Goal: Transaction & Acquisition: Download file/media

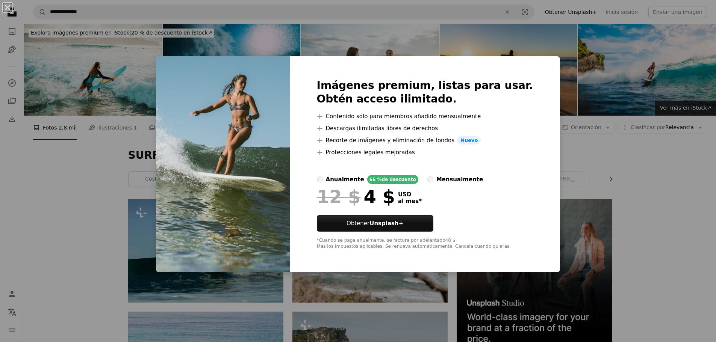
scroll to position [2728, 0]
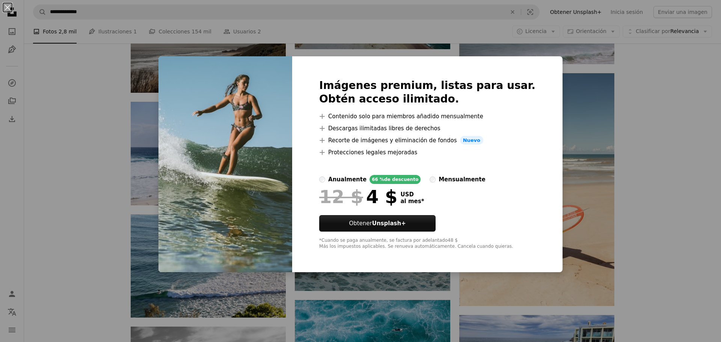
click at [438, 183] on label "mensualmente" at bounding box center [458, 179] width 56 height 9
click at [634, 195] on div "An X shape Imágenes premium, listas para usar. Obtén acceso ilimitado. A plus s…" at bounding box center [360, 171] width 721 height 342
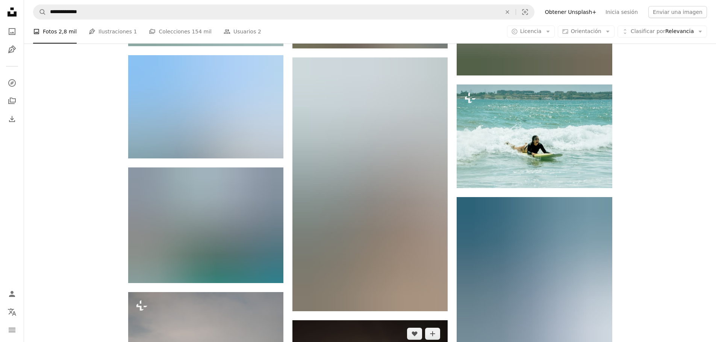
scroll to position [5057, 0]
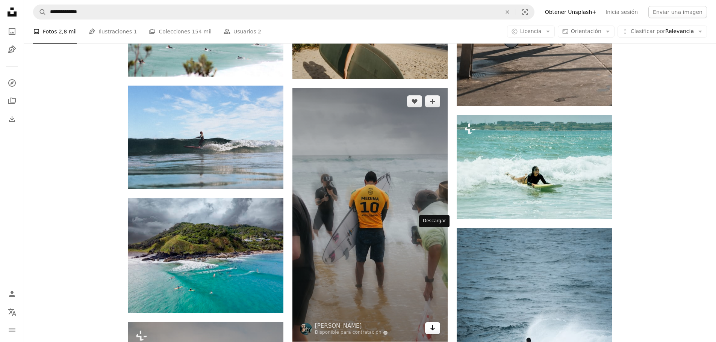
click at [430, 323] on icon "Arrow pointing down" at bounding box center [432, 327] width 6 height 9
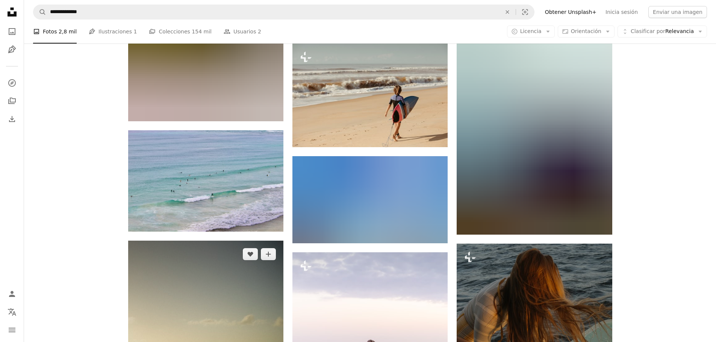
scroll to position [6184, 0]
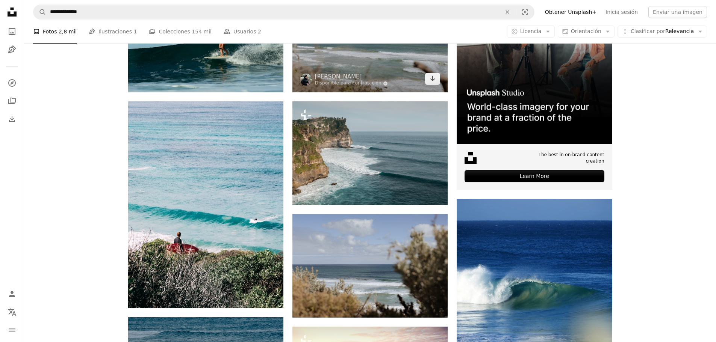
scroll to position [98, 0]
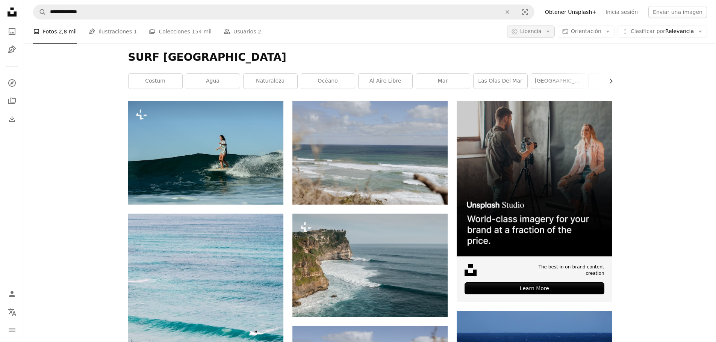
click at [554, 36] on button "A copyright icon © Licencia Arrow down" at bounding box center [531, 32] width 48 height 12
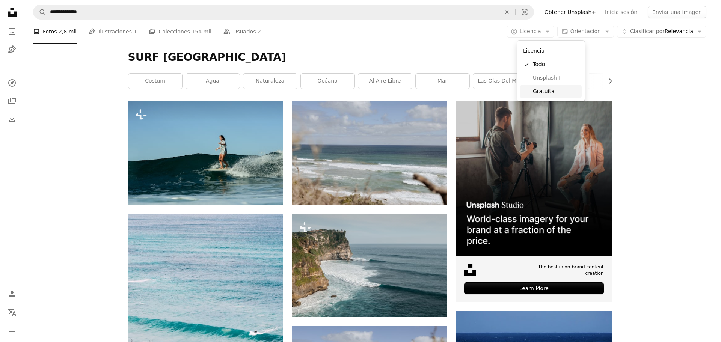
click at [548, 90] on span "Gratuita" at bounding box center [556, 92] width 46 height 8
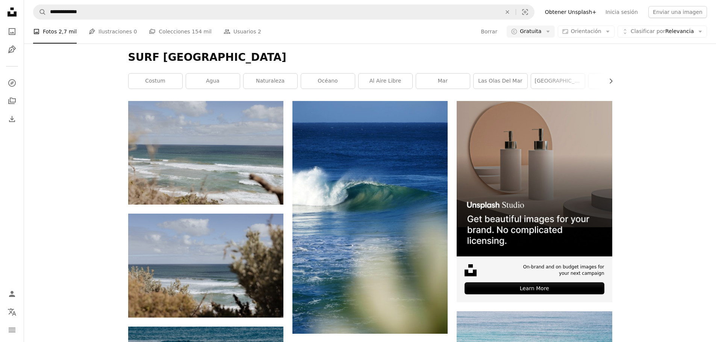
scroll to position [2667, 0]
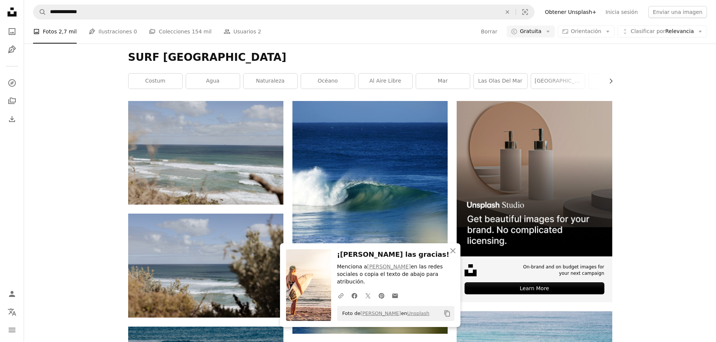
scroll to position [3118, 0]
click at [455, 255] on icon "An X shape" at bounding box center [452, 250] width 9 height 9
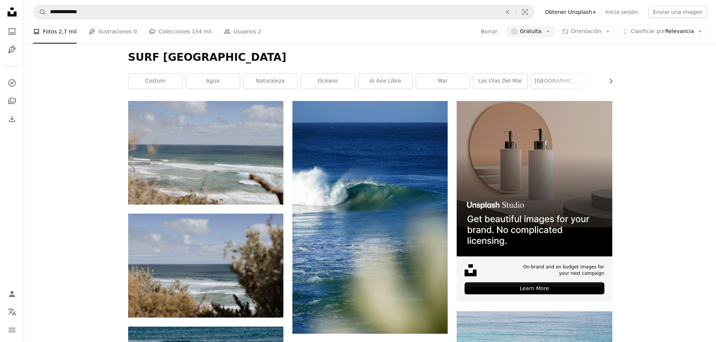
scroll to position [3306, 0]
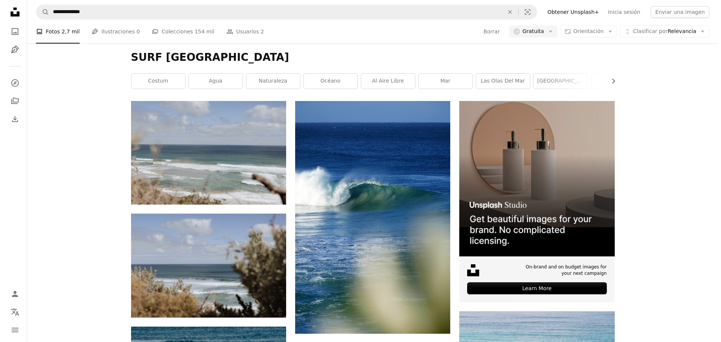
scroll to position [6011, 0]
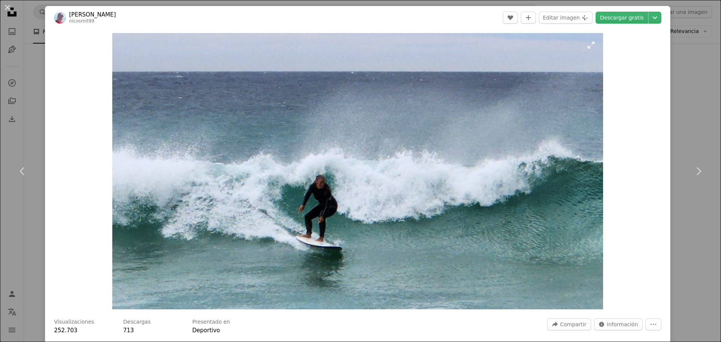
click at [320, 198] on img "Ampliar en esta imagen" at bounding box center [357, 171] width 491 height 276
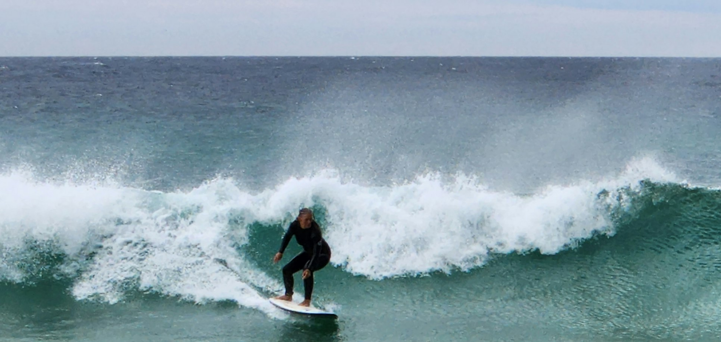
scroll to position [29, 0]
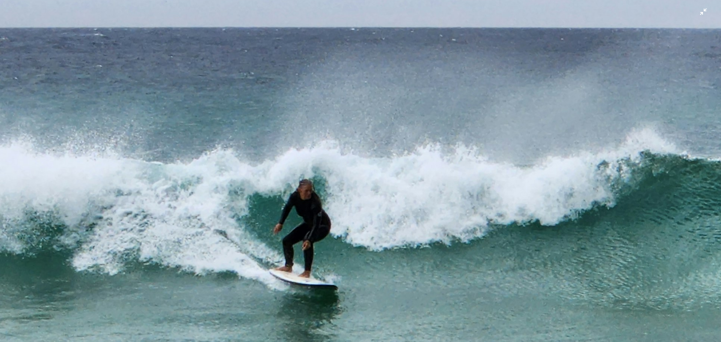
click at [320, 201] on img "Reducir el zoom en esta imagen" at bounding box center [361, 174] width 722 height 406
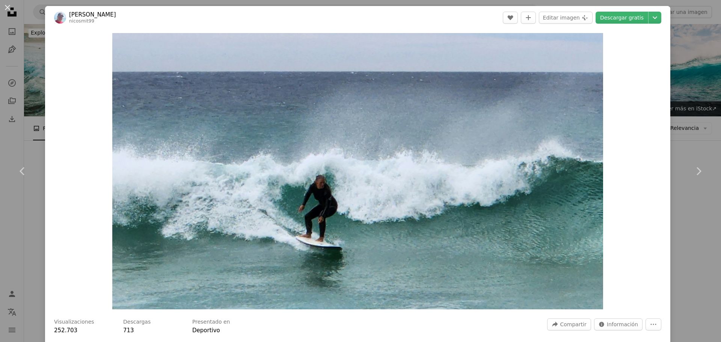
click at [680, 125] on div "An X shape Chevron left Chevron right [PERSON_NAME] nicosmit99 A heart A plus s…" at bounding box center [360, 171] width 721 height 342
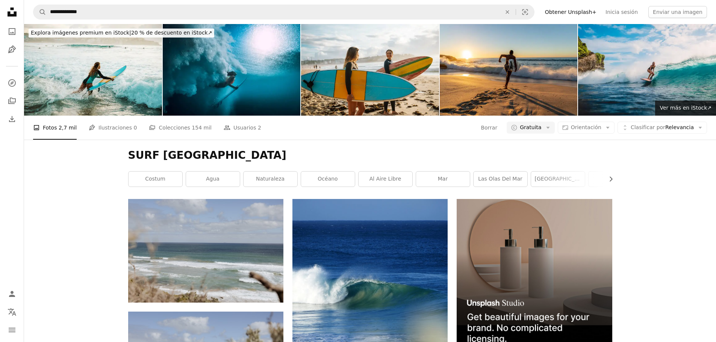
scroll to position [5935, 0]
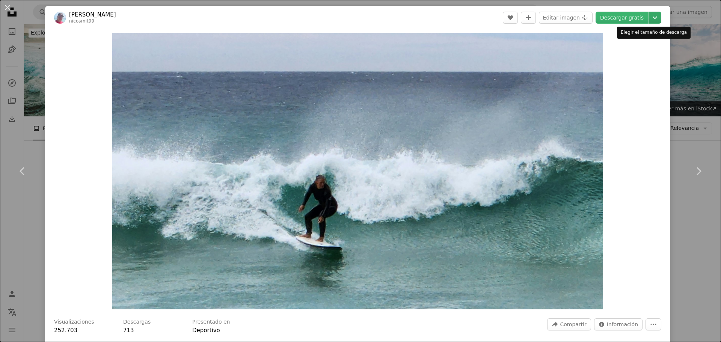
click at [649, 19] on icon "Chevron down" at bounding box center [655, 17] width 12 height 9
click at [684, 83] on dialog "An X shape Chevron left Chevron right [PERSON_NAME] nicosmit99 A heart A plus s…" at bounding box center [360, 171] width 721 height 342
click at [684, 93] on div "An X shape Chevron left Chevron right [PERSON_NAME] nicosmit99 A heart A plus s…" at bounding box center [360, 171] width 721 height 342
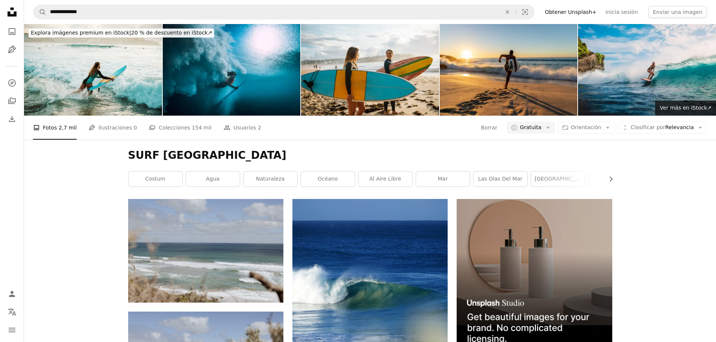
scroll to position [6649, 0]
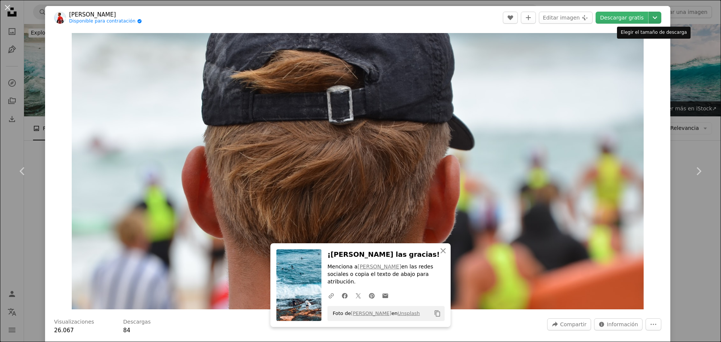
click at [649, 19] on icon "Chevron down" at bounding box center [655, 17] width 12 height 9
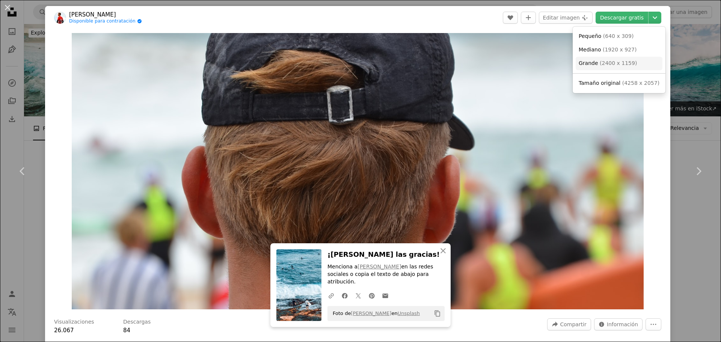
click at [604, 66] on span "( 2400 x 1159 )" at bounding box center [618, 63] width 37 height 6
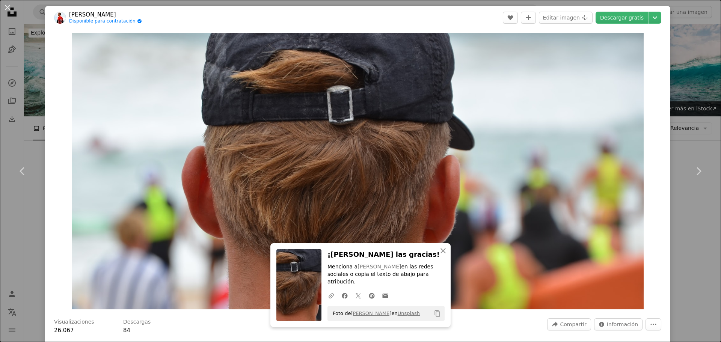
click at [689, 90] on div "An X shape Chevron left Chevron right An X shape Cerrar ¡[PERSON_NAME] las grac…" at bounding box center [360, 171] width 721 height 342
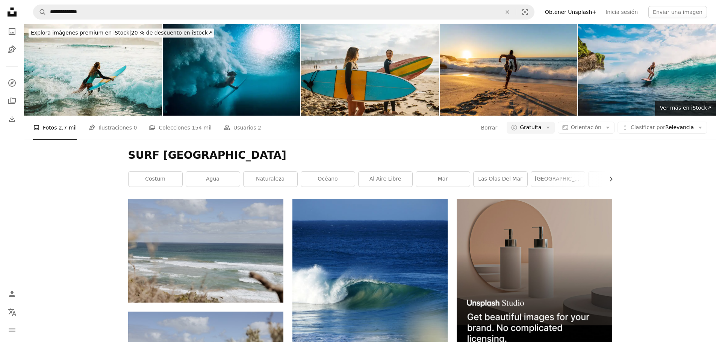
scroll to position [7175, 0]
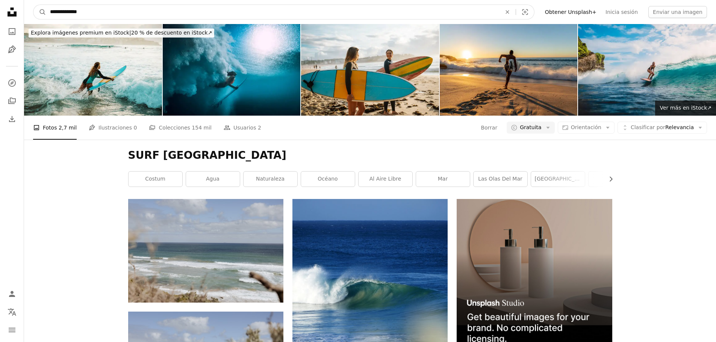
click at [169, 11] on input "**********" at bounding box center [272, 12] width 453 height 14
type input "**********"
click button "A magnifying glass" at bounding box center [39, 12] width 13 height 14
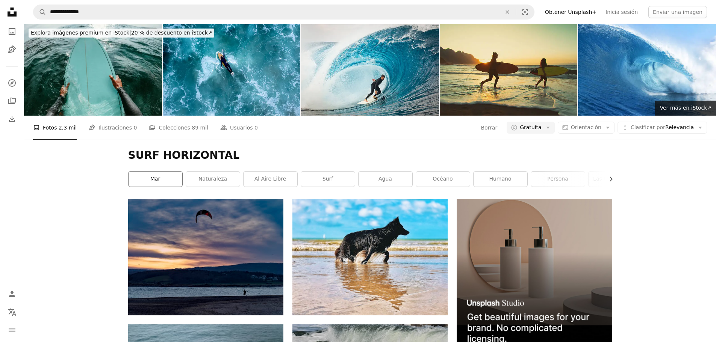
click at [168, 172] on link "mar" at bounding box center [155, 179] width 54 height 15
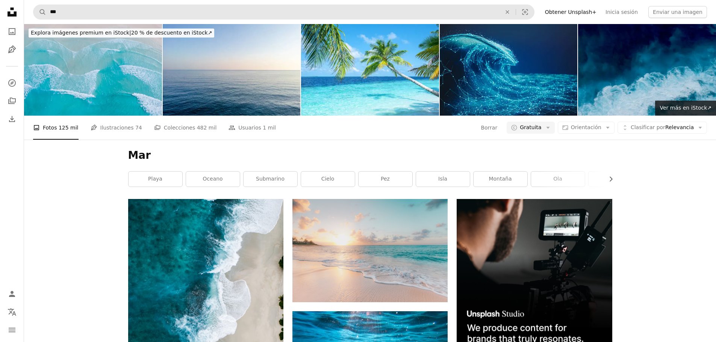
scroll to position [150, 0]
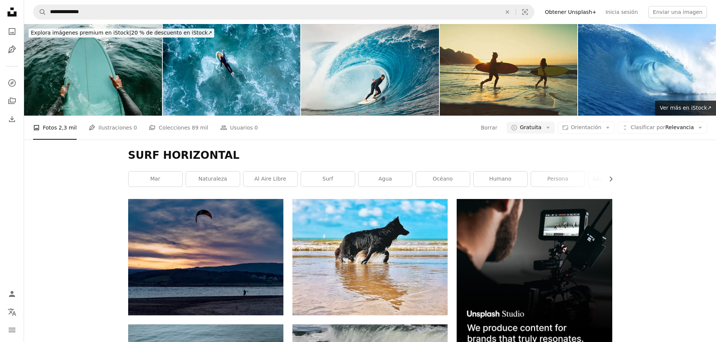
scroll to position [676, 0]
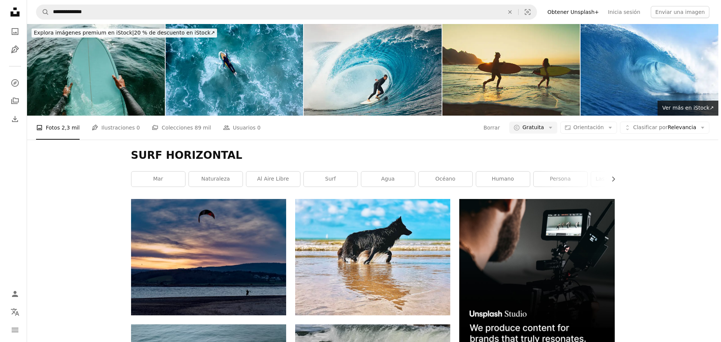
scroll to position [4095, 0]
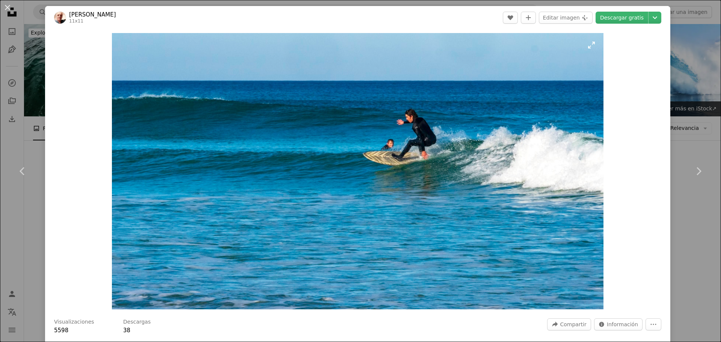
click at [427, 141] on img "Ampliar en esta imagen" at bounding box center [357, 171] width 491 height 276
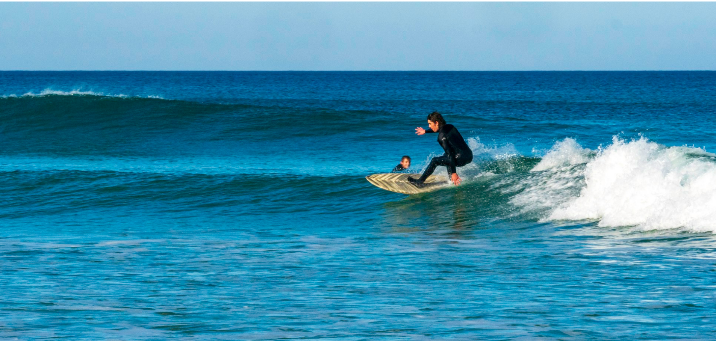
scroll to position [29, 0]
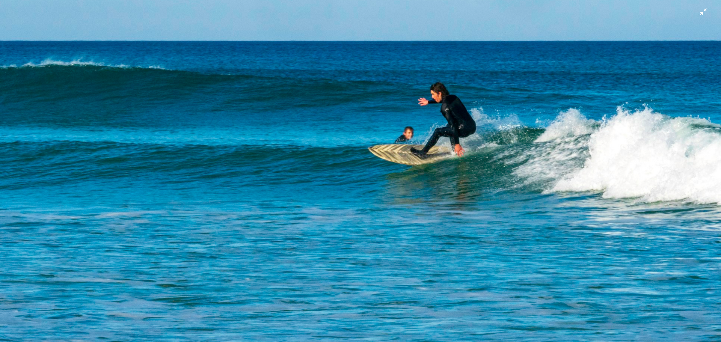
click at [402, 191] on img "Reducir el zoom en esta imagen" at bounding box center [361, 174] width 722 height 406
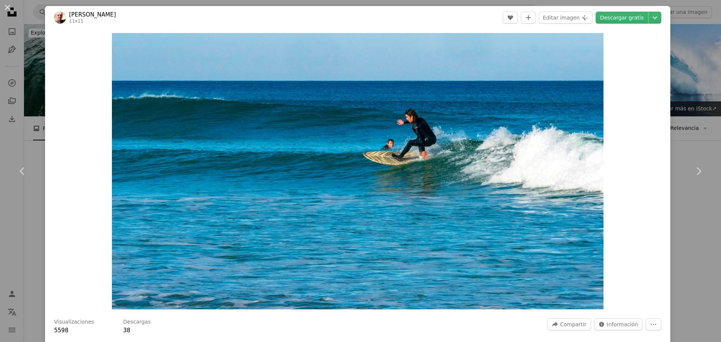
click at [694, 100] on div "An X shape Chevron left Chevron right [PERSON_NAME] 11x11 A heart A plus sign E…" at bounding box center [360, 171] width 721 height 342
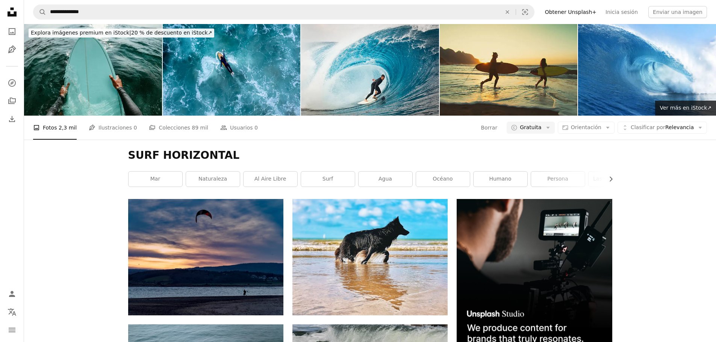
scroll to position [5710, 0]
